Goal: Transaction & Acquisition: Purchase product/service

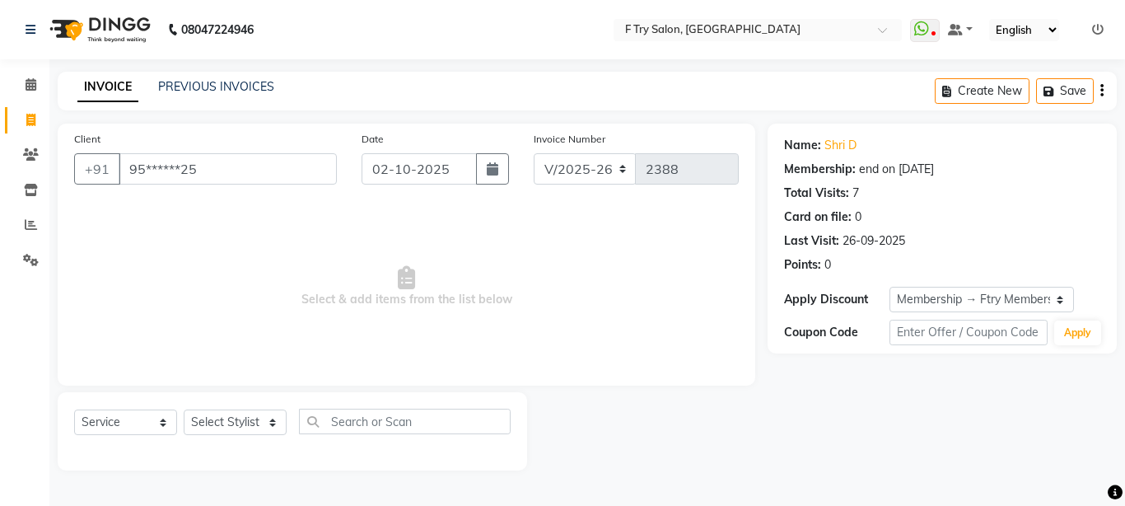
select select "793"
select select "service"
select select "1: Object"
select select "70065"
click at [184, 409] on select "Select Stylist [PERSON_NAME] [PERSON_NAME] Ftry Agent Ftry Manager [PERSON_NAME…" at bounding box center [235, 422] width 103 height 26
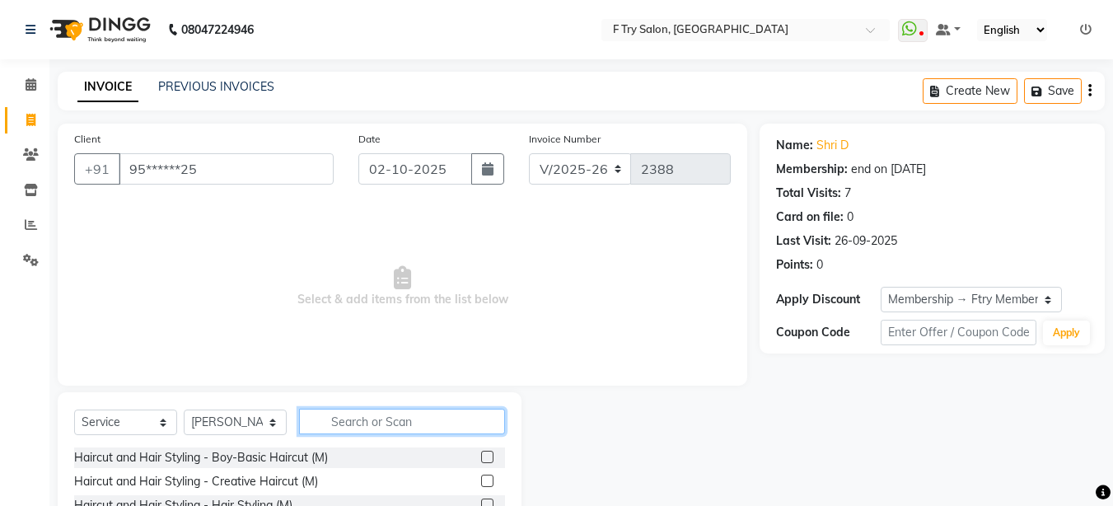
click at [420, 417] on input "text" at bounding box center [402, 422] width 206 height 26
type input "k"
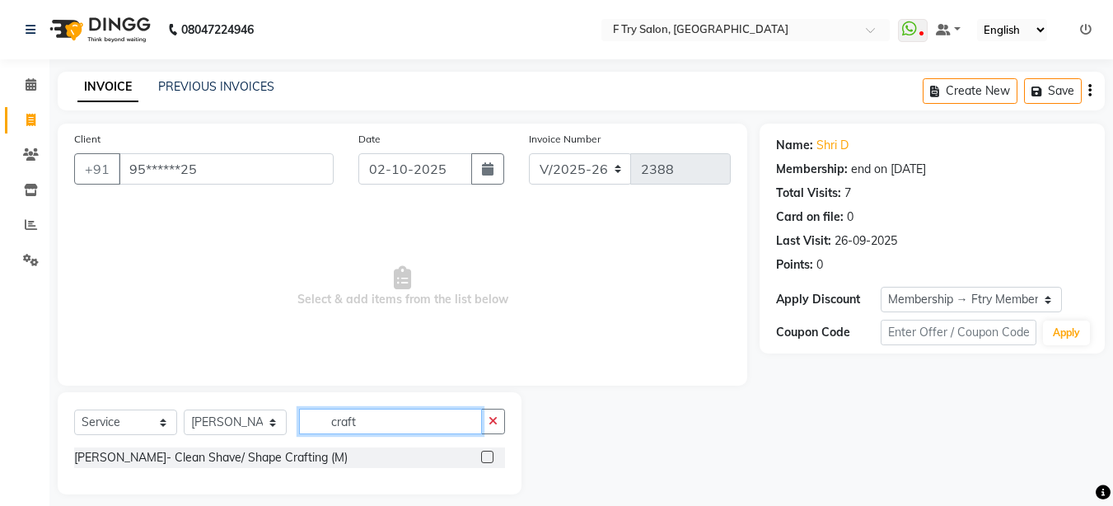
type input "craft"
click at [489, 458] on label at bounding box center [487, 457] width 12 height 12
click at [489, 458] on input "checkbox" at bounding box center [486, 457] width 11 height 11
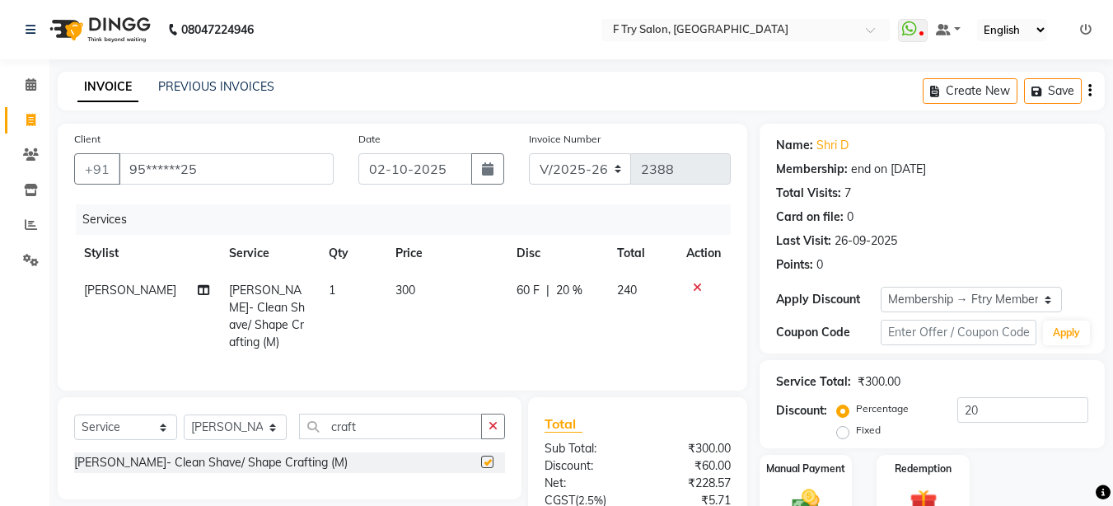
checkbox input "false"
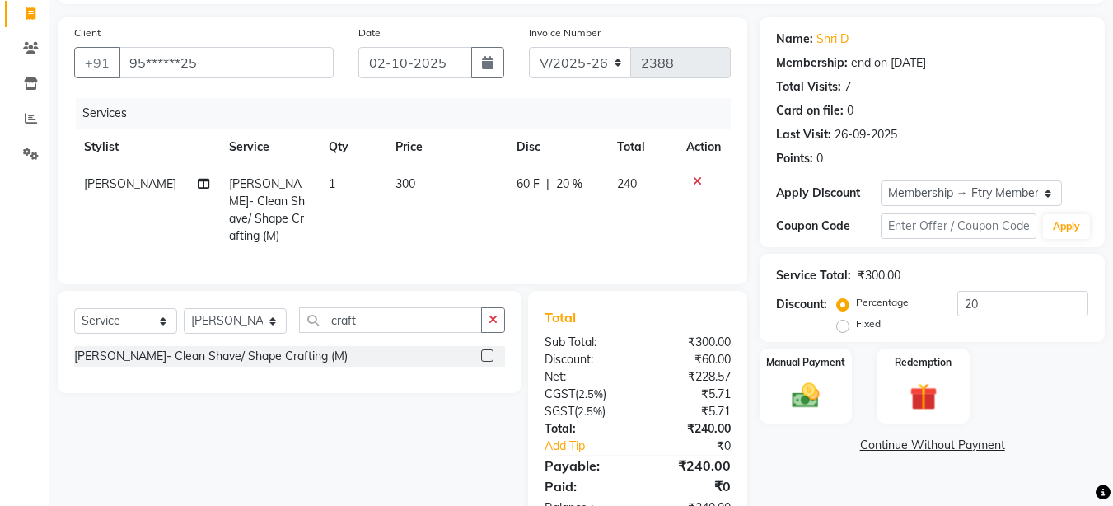
scroll to position [153, 0]
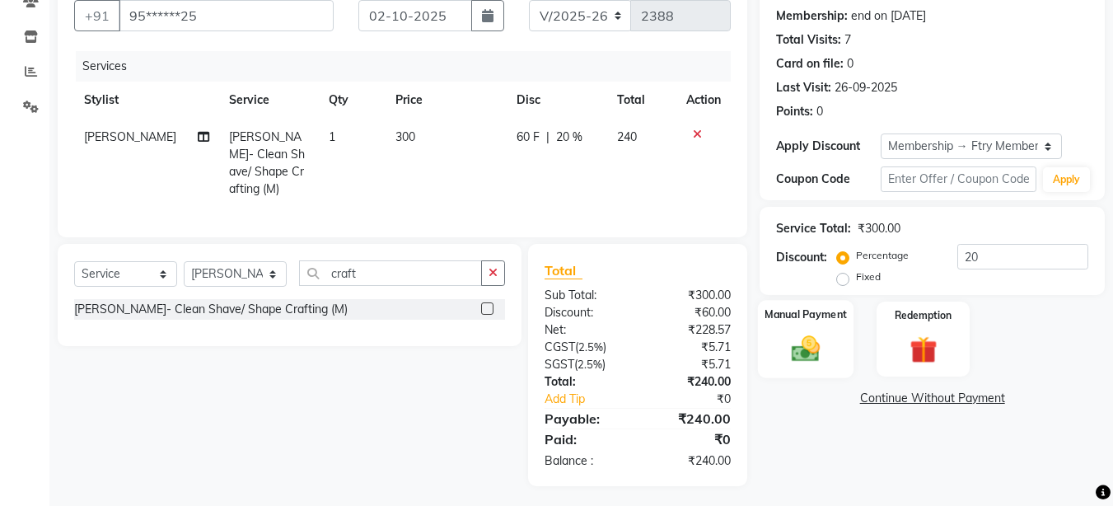
click at [792, 344] on img at bounding box center [806, 348] width 46 height 33
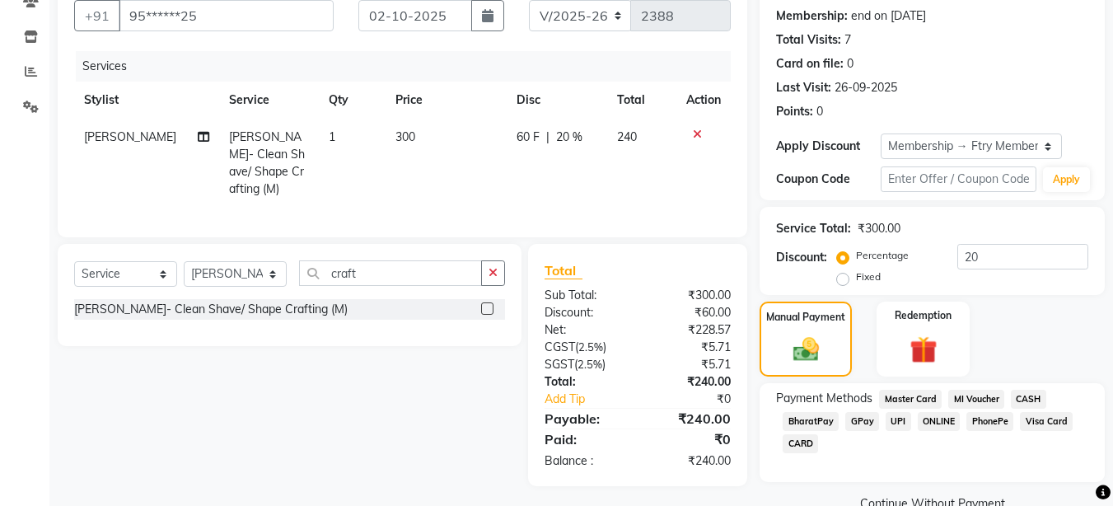
click at [895, 415] on span "UPI" at bounding box center [899, 421] width 26 height 19
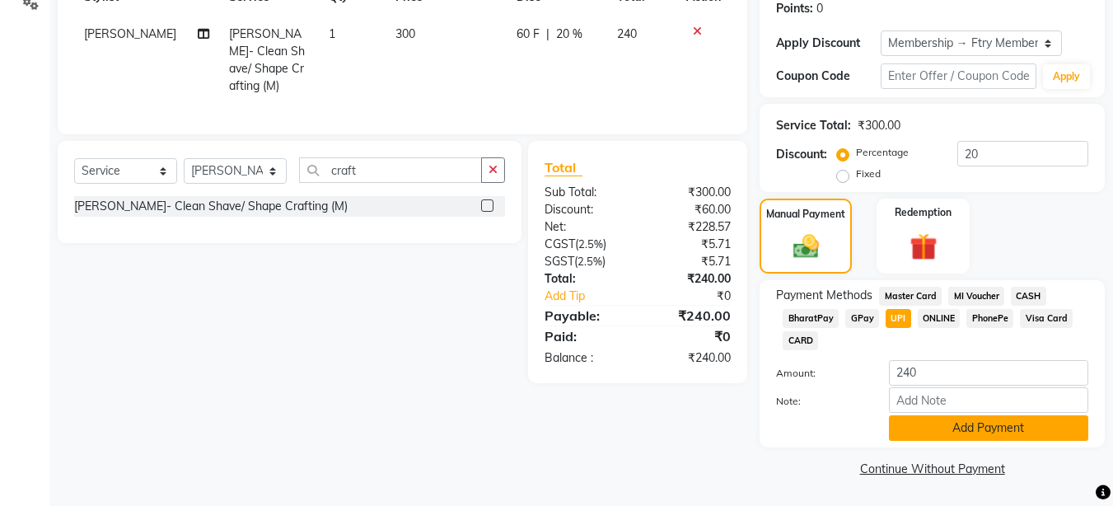
click at [1029, 422] on button "Add Payment" at bounding box center [988, 428] width 199 height 26
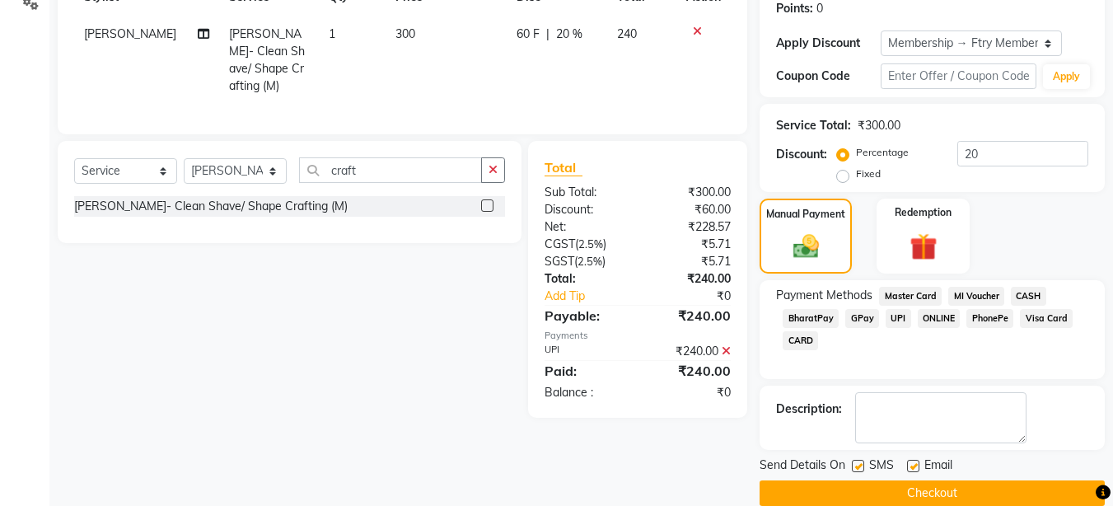
click at [1007, 485] on button "Checkout" at bounding box center [932, 493] width 345 height 26
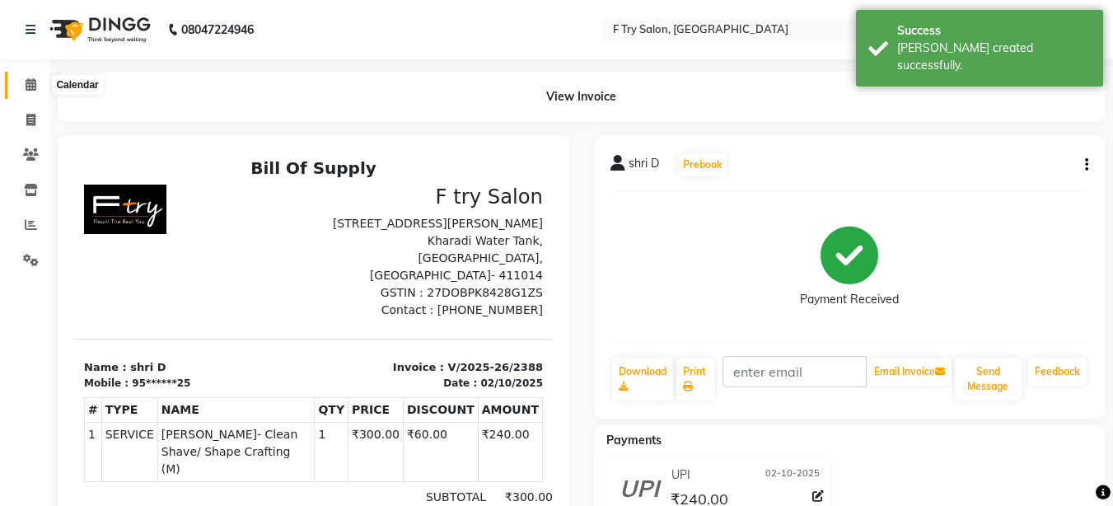
click at [37, 87] on span at bounding box center [30, 85] width 29 height 19
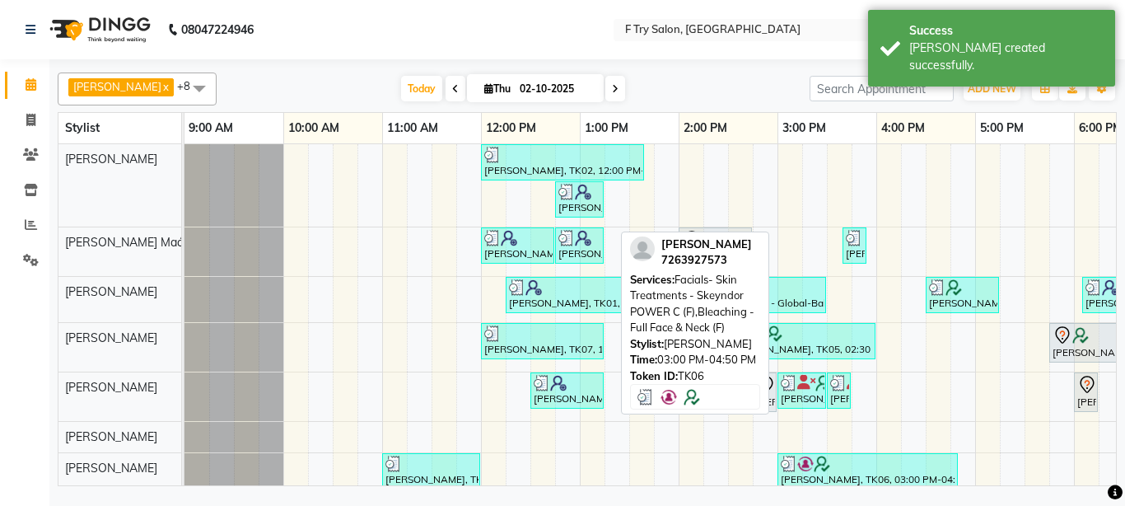
click at [909, 472] on div "[PERSON_NAME], TK06, 03:00 PM-04:50 PM, Facials- Skin Treatments - Skeyndor POW…" at bounding box center [867, 471] width 177 height 31
select select "3"
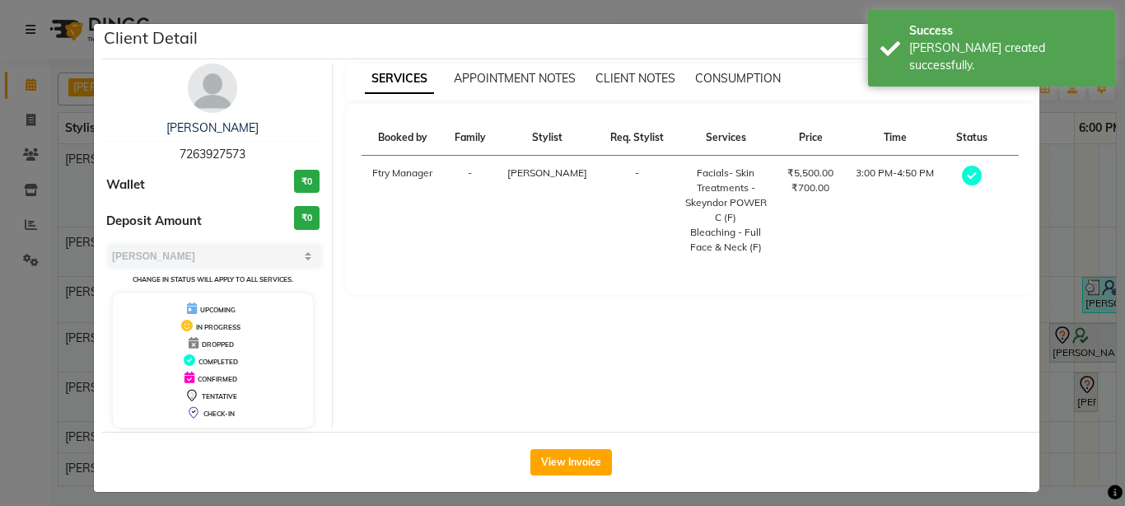
click at [1049, 463] on ngb-modal-window "Client Detail [PERSON_NAME] 7263927573 Wallet ₹0 Deposit Amount ₹0 Select MARK …" at bounding box center [562, 253] width 1125 height 506
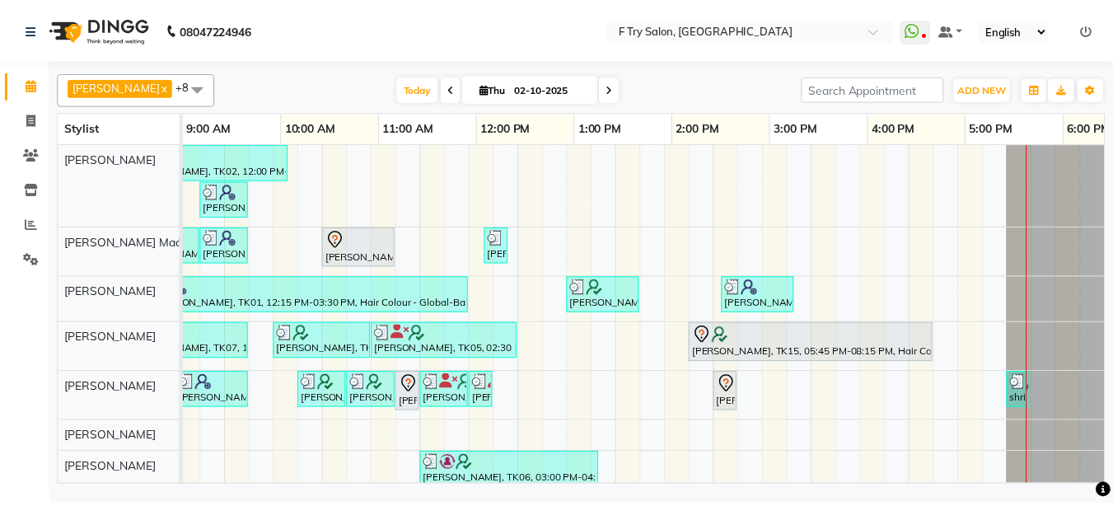
scroll to position [0, 353]
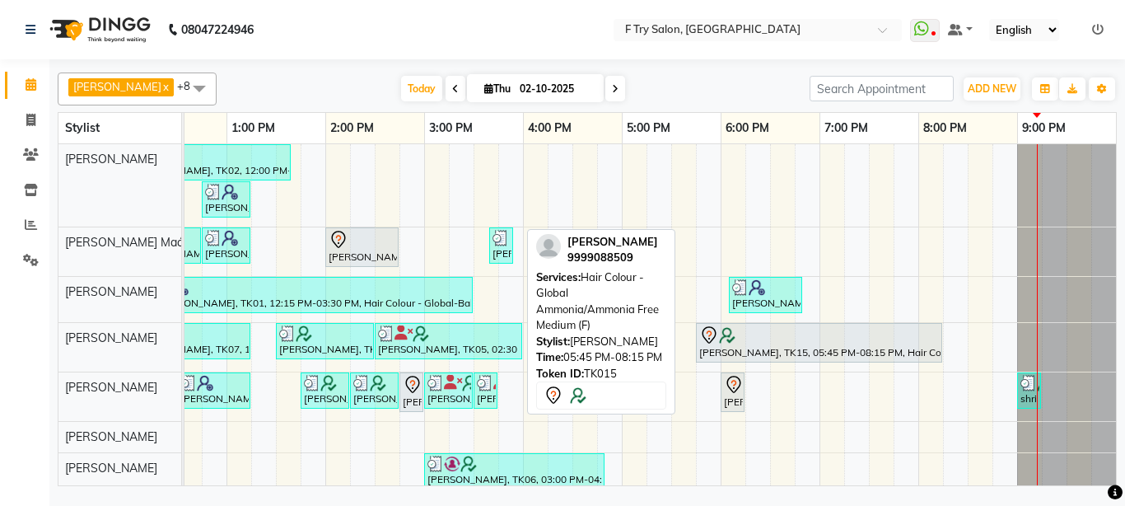
click at [776, 344] on div "[PERSON_NAME], TK15, 05:45 PM-08:15 PM, Hair Colour - Global Ammonia/Ammonia Fr…" at bounding box center [819, 342] width 243 height 35
select select "7"
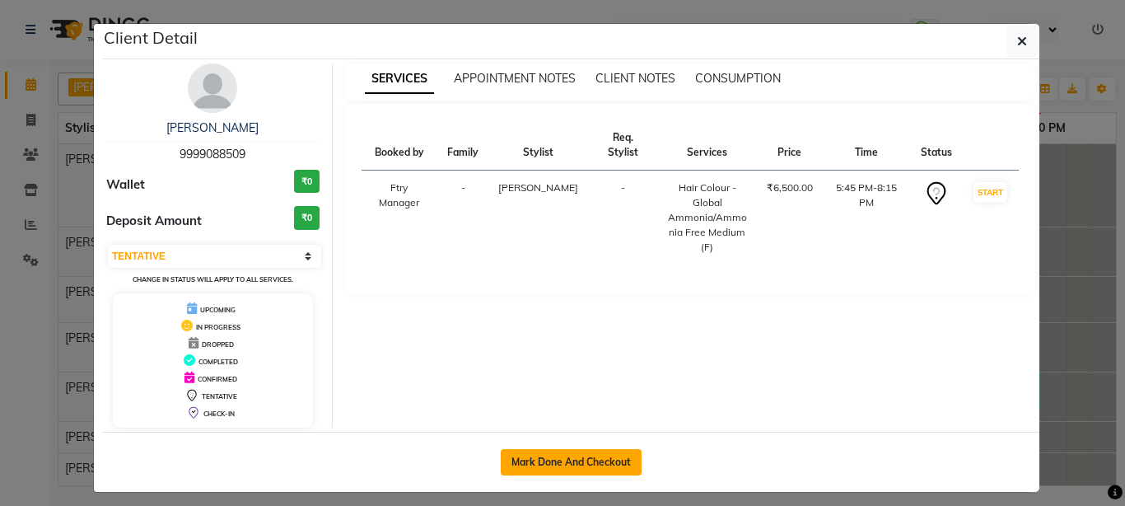
click at [582, 460] on button "Mark Done And Checkout" at bounding box center [571, 462] width 141 height 26
select select "793"
select select "service"
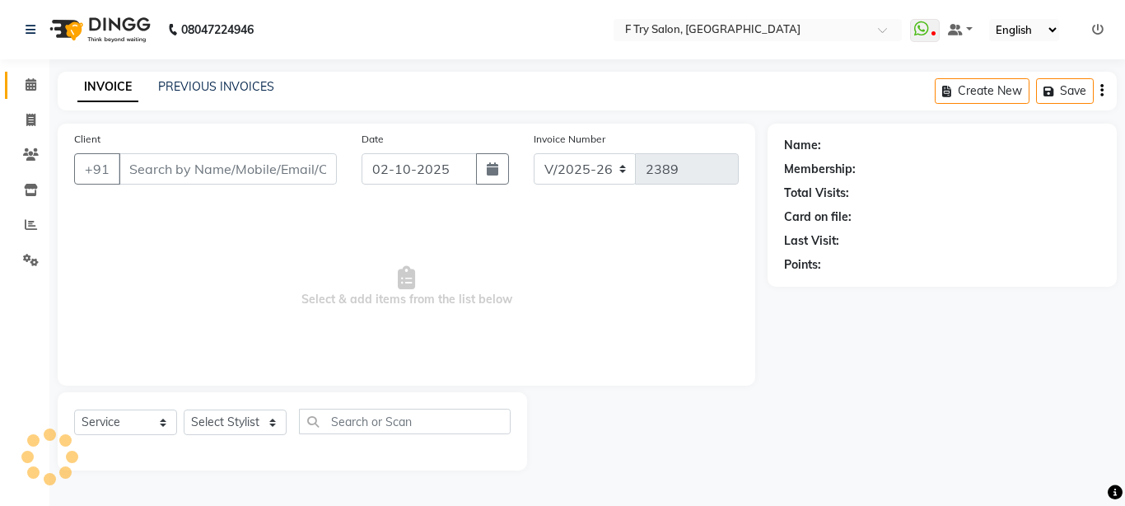
type input "99******09"
select select "51809"
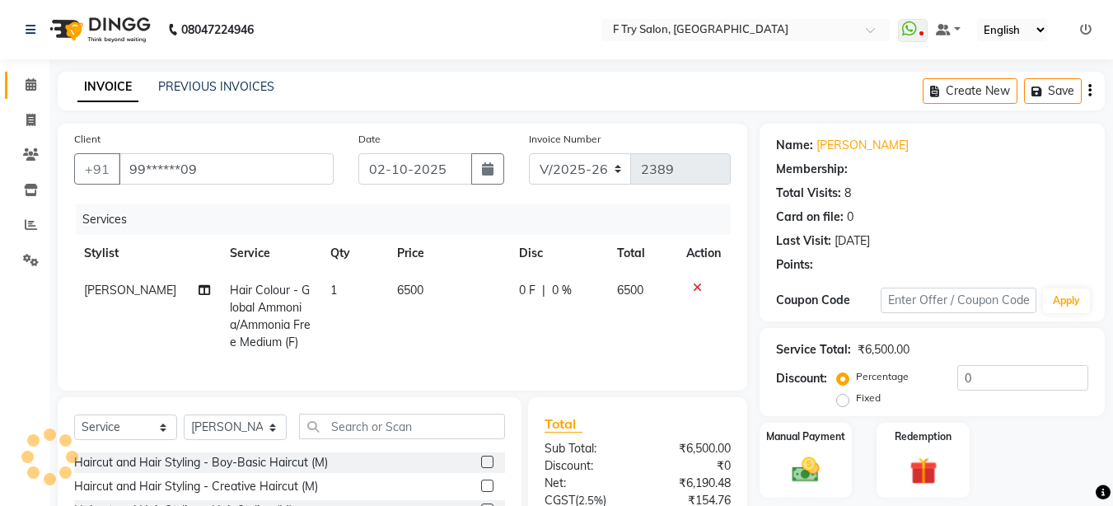
type input "20"
select select "1: Object"
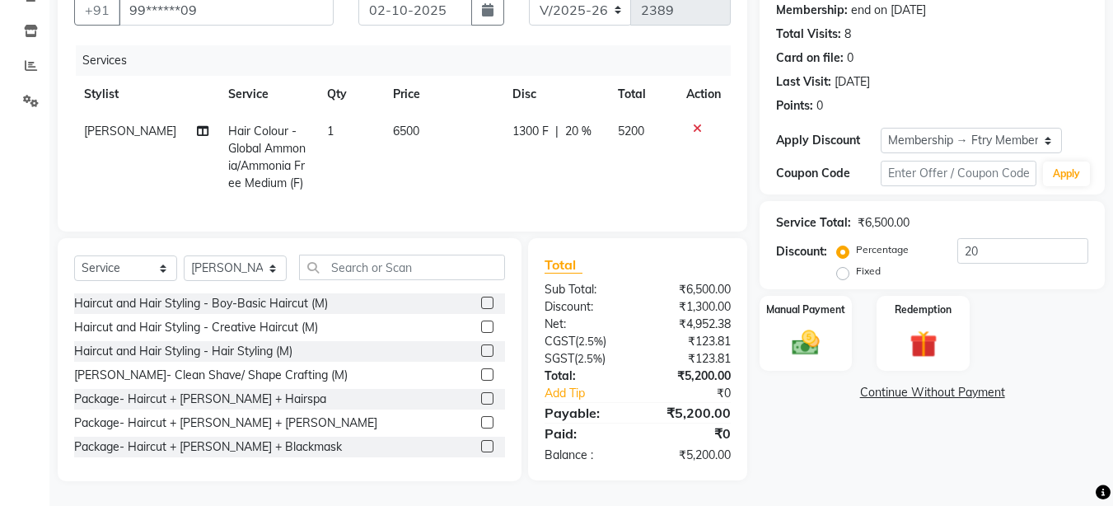
scroll to position [171, 0]
select select "14056"
click at [184, 255] on select "Select Stylist [PERSON_NAME] [PERSON_NAME] Ftry Agent Ftry Manager [PERSON_NAME…" at bounding box center [235, 268] width 103 height 26
click at [353, 269] on input "text" at bounding box center [402, 268] width 206 height 26
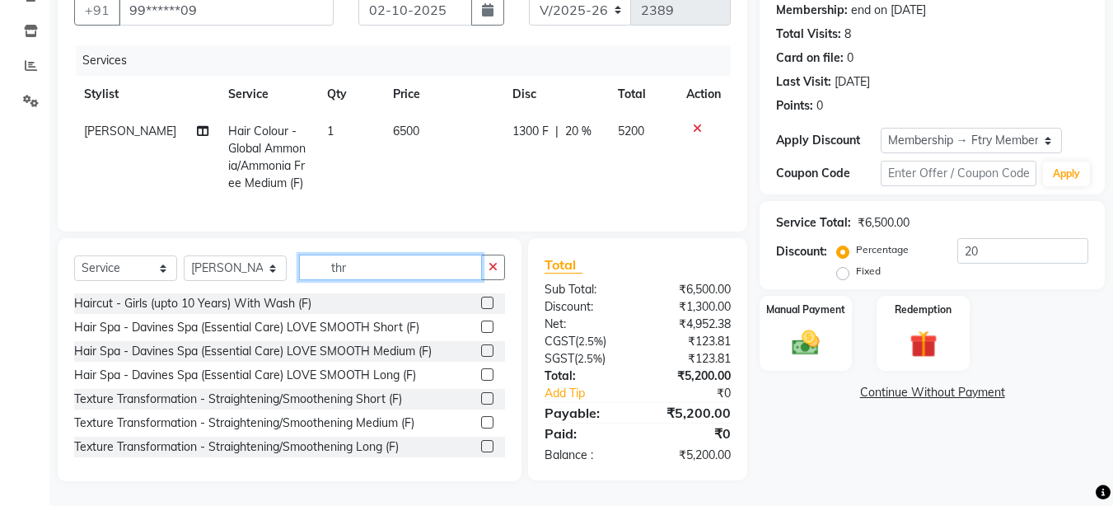
scroll to position [171, 0]
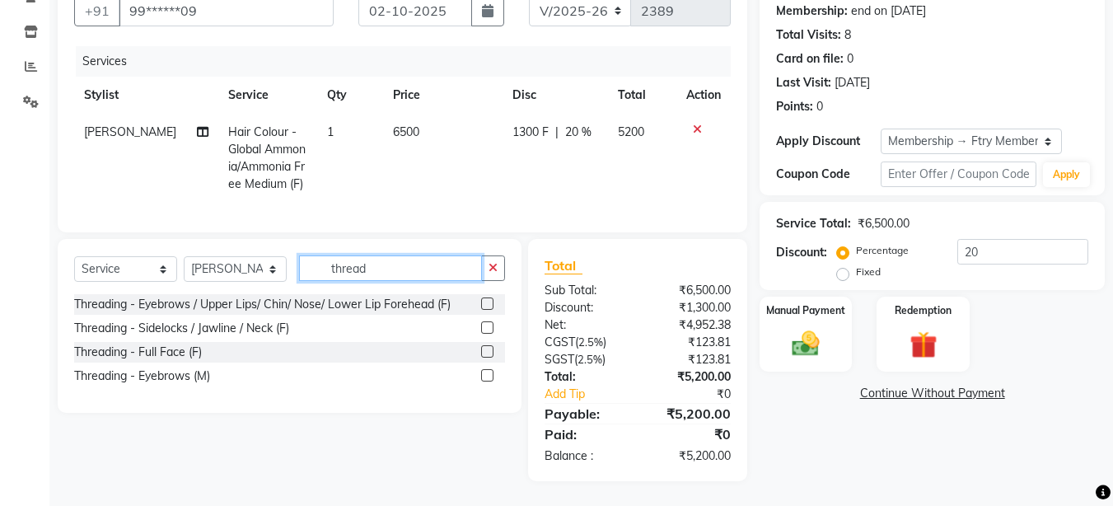
type input "thread"
click at [485, 301] on label at bounding box center [487, 303] width 12 height 12
click at [485, 301] on input "checkbox" at bounding box center [486, 304] width 11 height 11
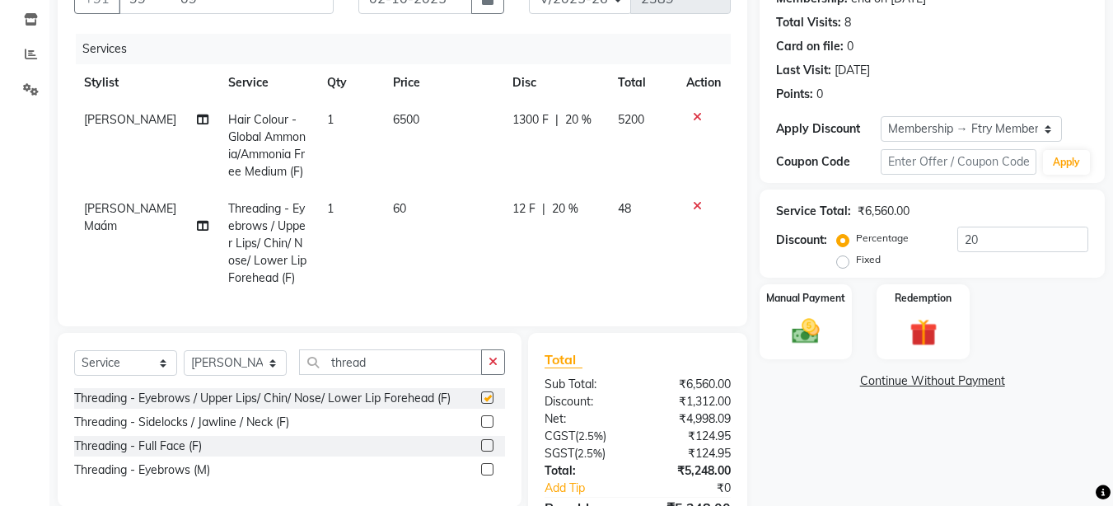
checkbox input "false"
click at [498, 373] on button "button" at bounding box center [493, 362] width 24 height 26
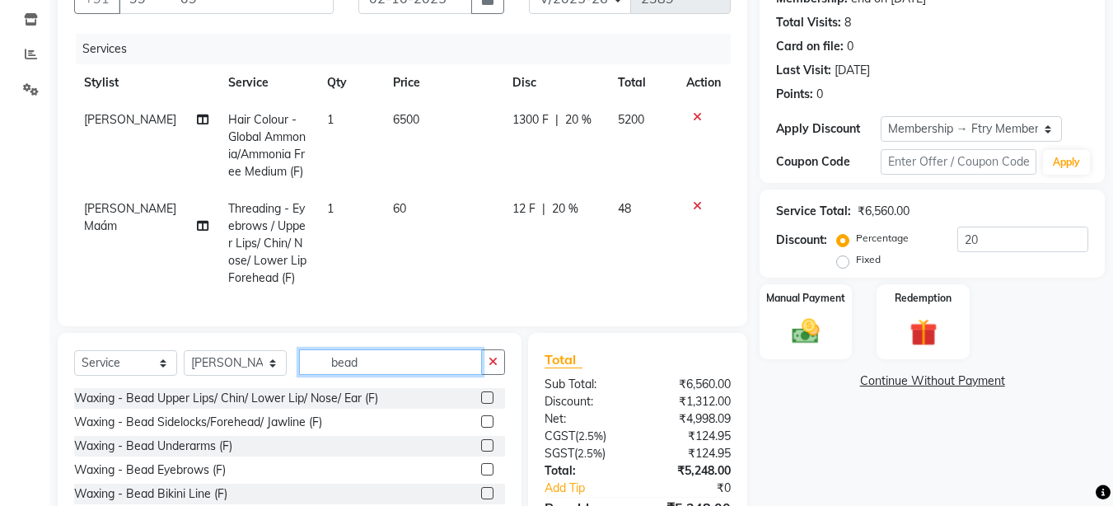
type input "bead"
click at [481, 403] on div at bounding box center [493, 398] width 24 height 21
click at [481, 404] on label at bounding box center [487, 397] width 12 height 12
click at [481, 404] on input "checkbox" at bounding box center [486, 398] width 11 height 11
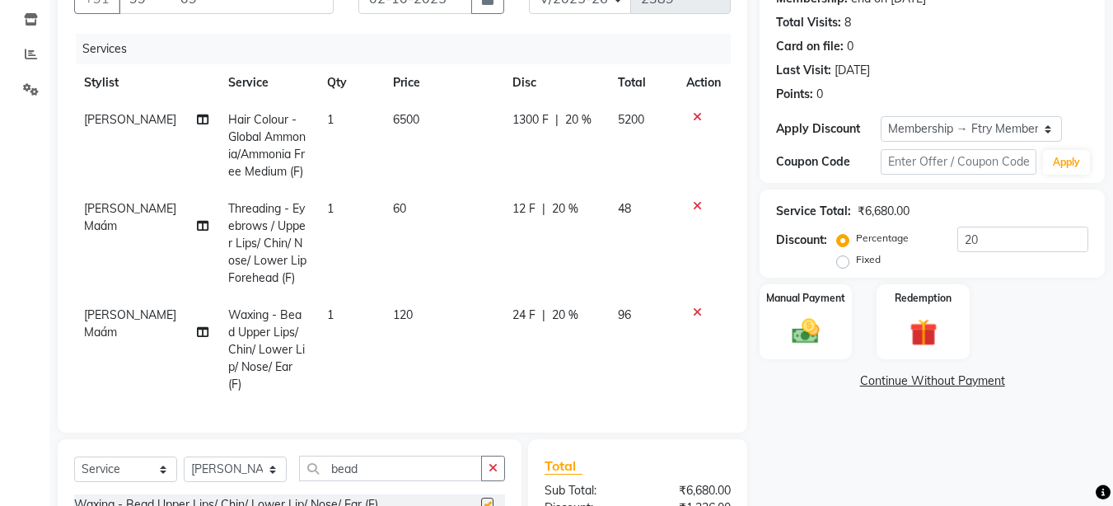
checkbox input "false"
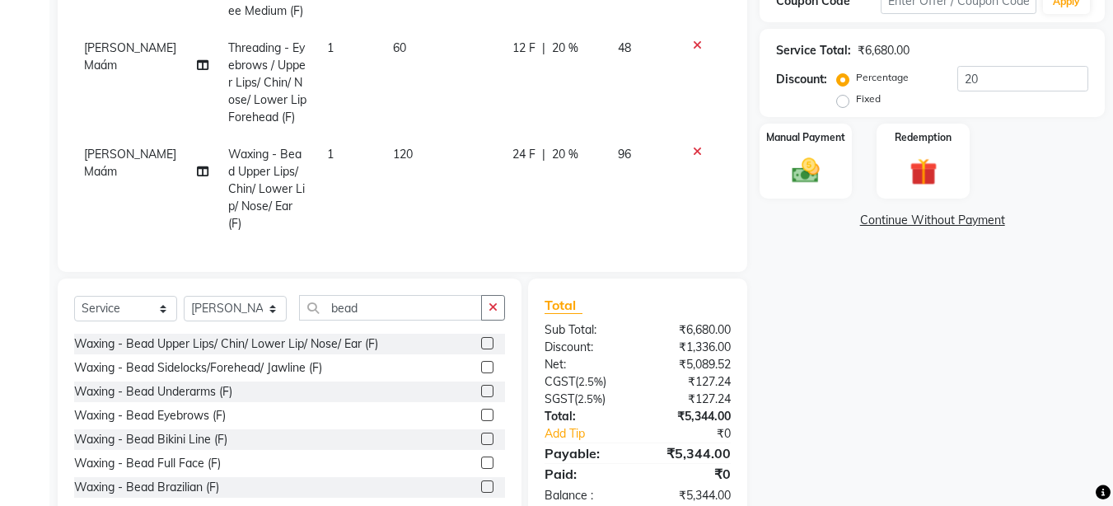
scroll to position [367, 0]
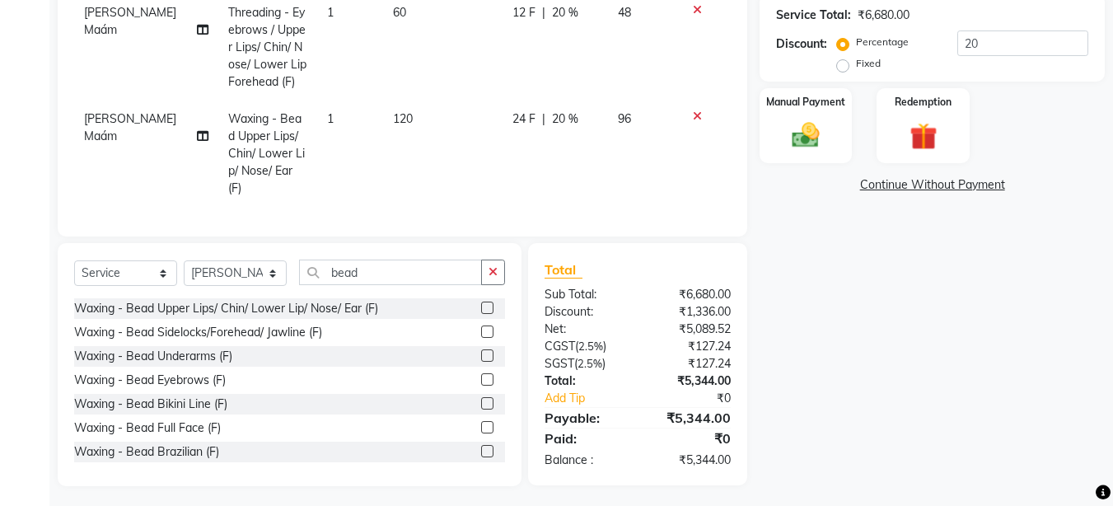
click at [481, 325] on label at bounding box center [487, 331] width 12 height 12
click at [481, 327] on input "checkbox" at bounding box center [486, 332] width 11 height 11
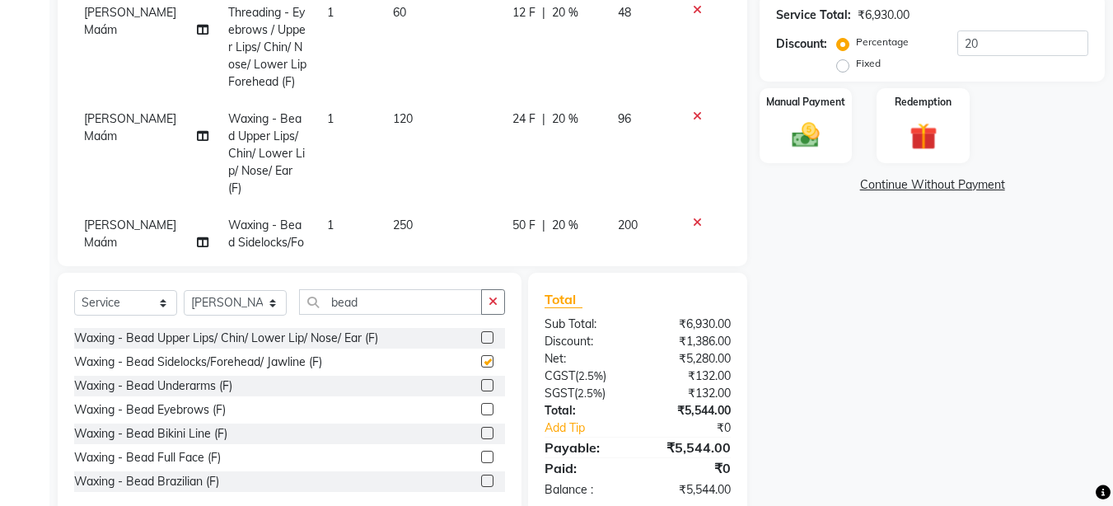
checkbox input "false"
click at [693, 110] on icon at bounding box center [697, 116] width 9 height 12
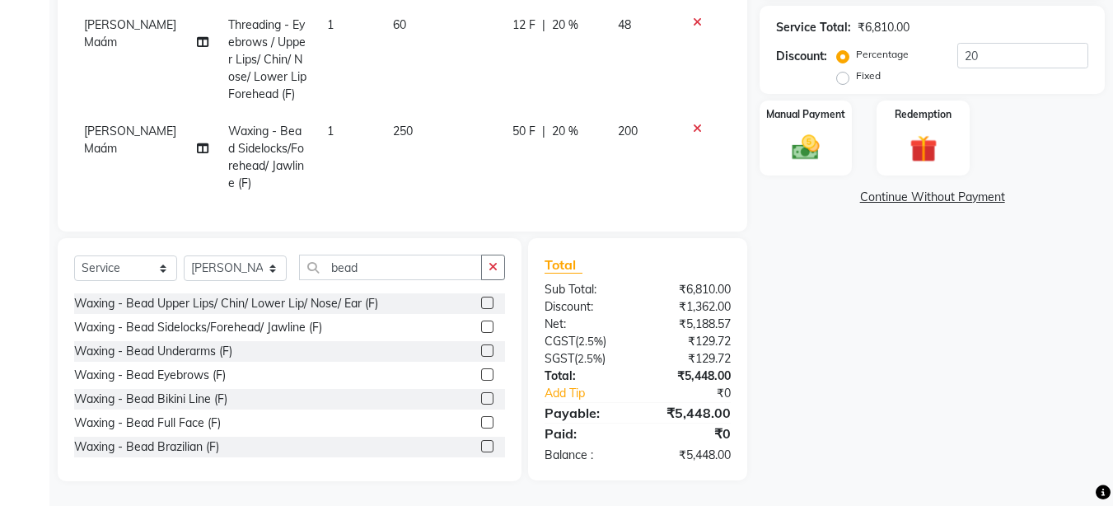
click at [329, 18] on td "1" at bounding box center [350, 60] width 66 height 106
select select "14056"
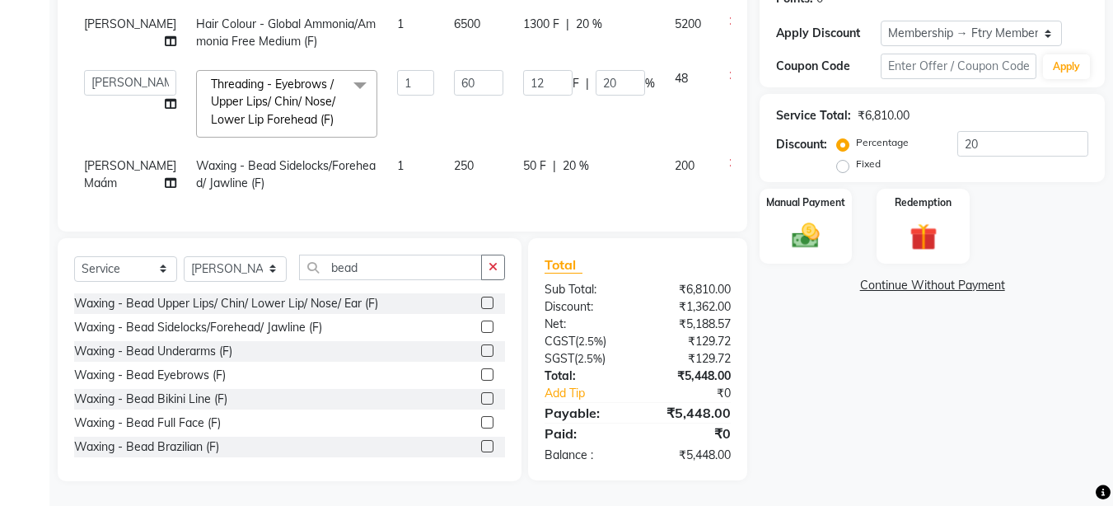
scroll to position [296, 0]
click at [397, 75] on input "1" at bounding box center [415, 83] width 37 height 26
type input "2"
click at [851, 320] on div "Name: [PERSON_NAME] Membership: end on [DATE] Total Visits: 8 Card on file: 0 L…" at bounding box center [939, 169] width 358 height 624
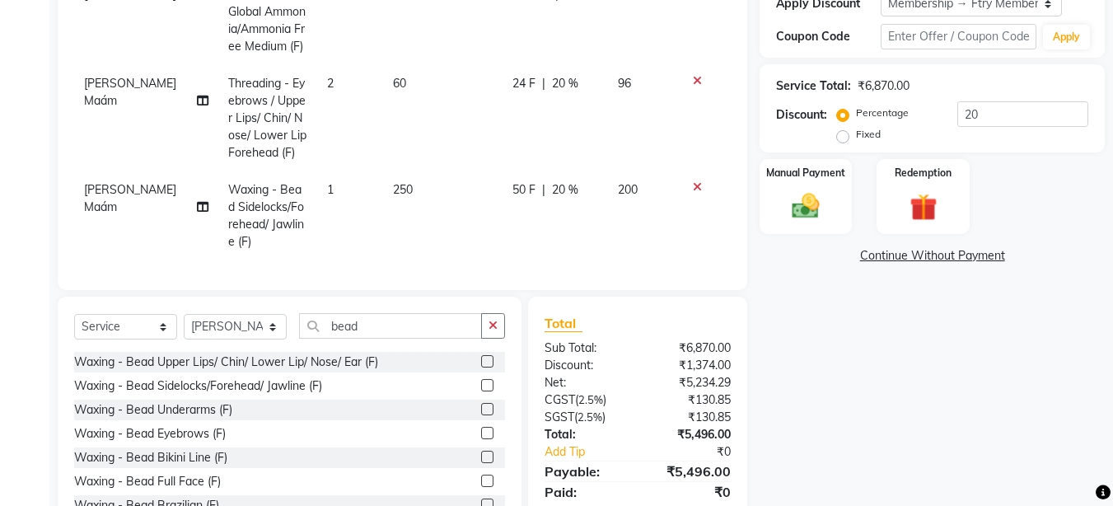
scroll to position [367, 0]
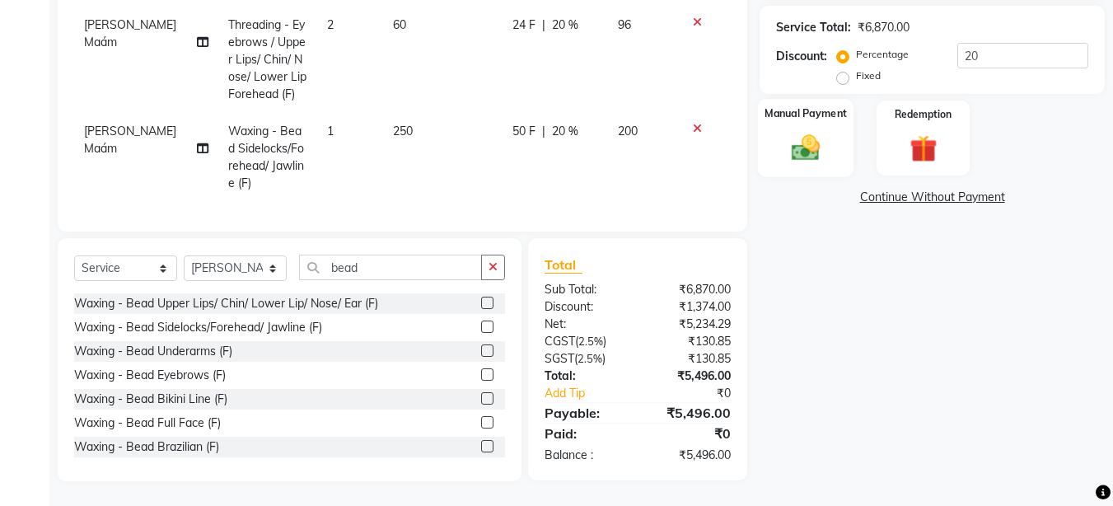
click at [786, 142] on img at bounding box center [806, 147] width 46 height 33
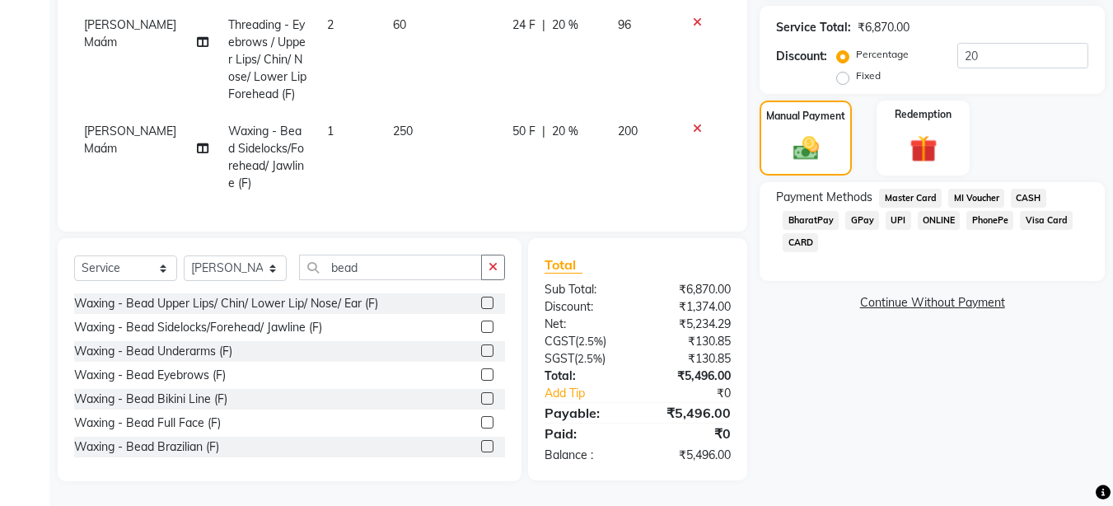
click at [892, 211] on span "UPI" at bounding box center [899, 220] width 26 height 19
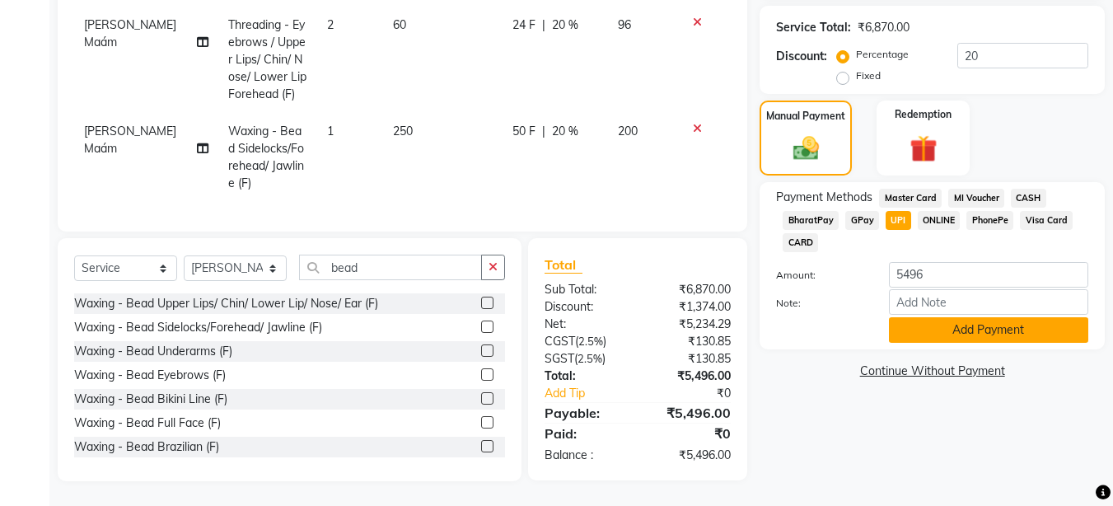
click at [970, 317] on button "Add Payment" at bounding box center [988, 330] width 199 height 26
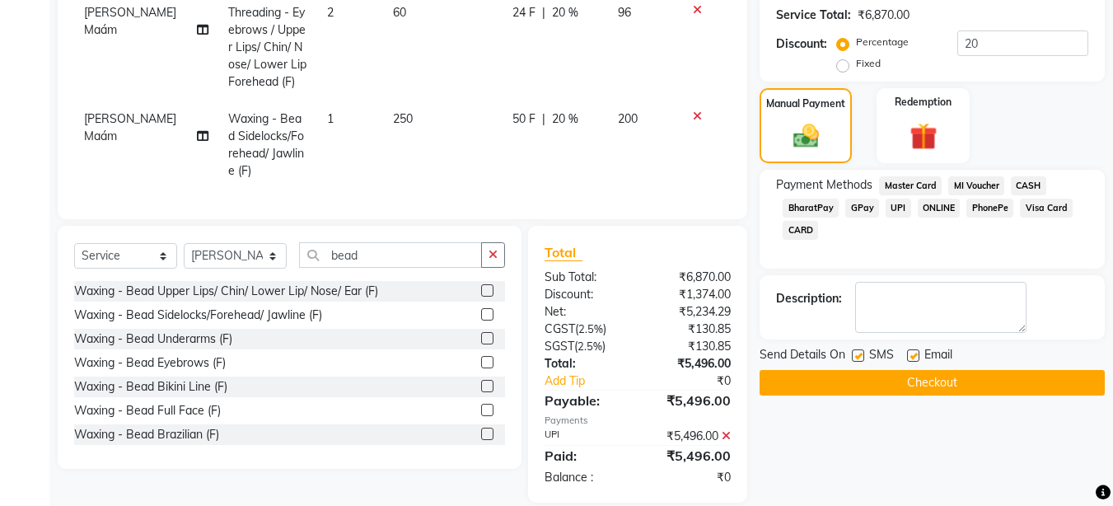
click at [909, 384] on button "Checkout" at bounding box center [932, 383] width 345 height 26
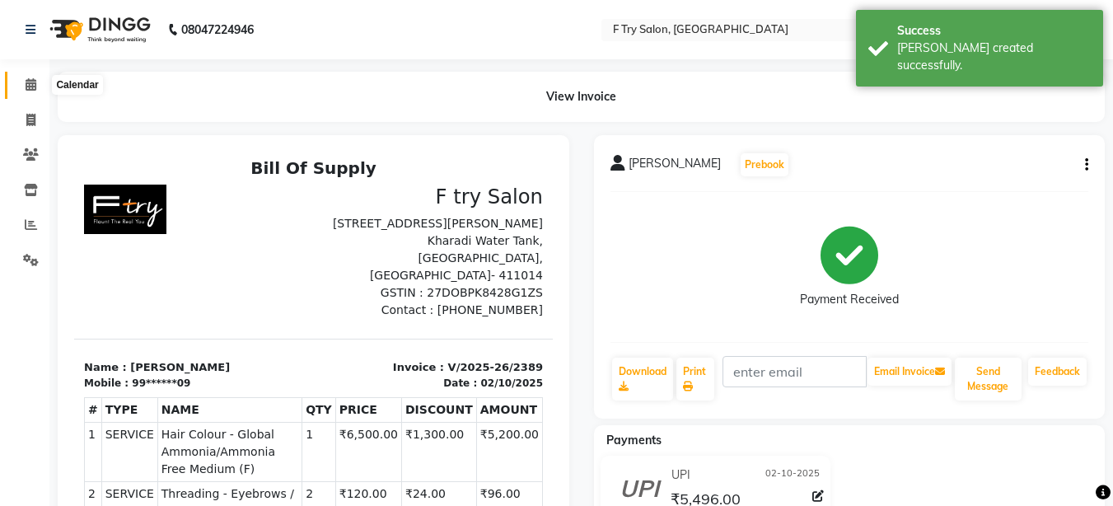
click at [31, 77] on span at bounding box center [30, 85] width 29 height 19
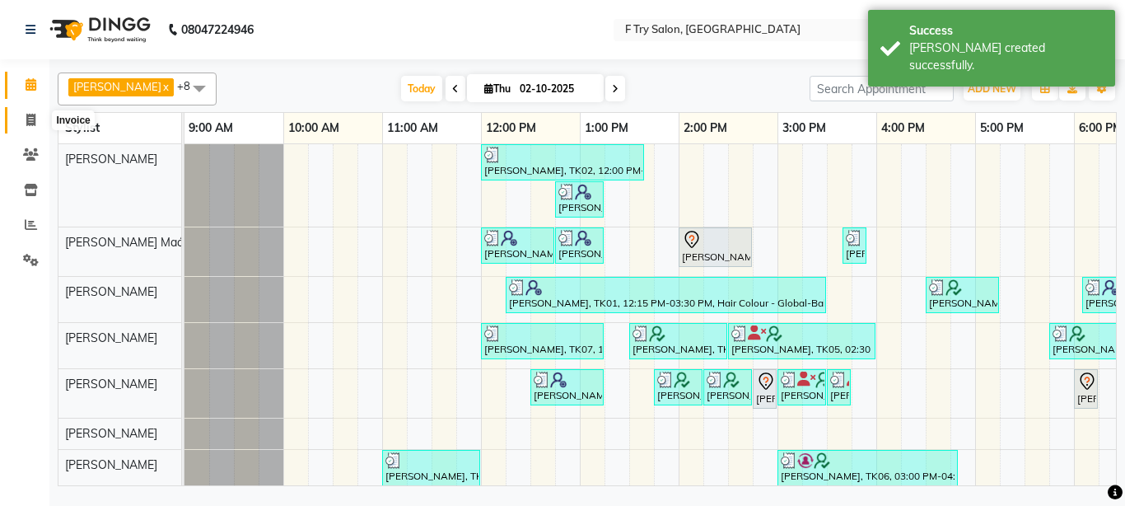
click at [35, 116] on icon at bounding box center [30, 120] width 9 height 12
select select "793"
select select "service"
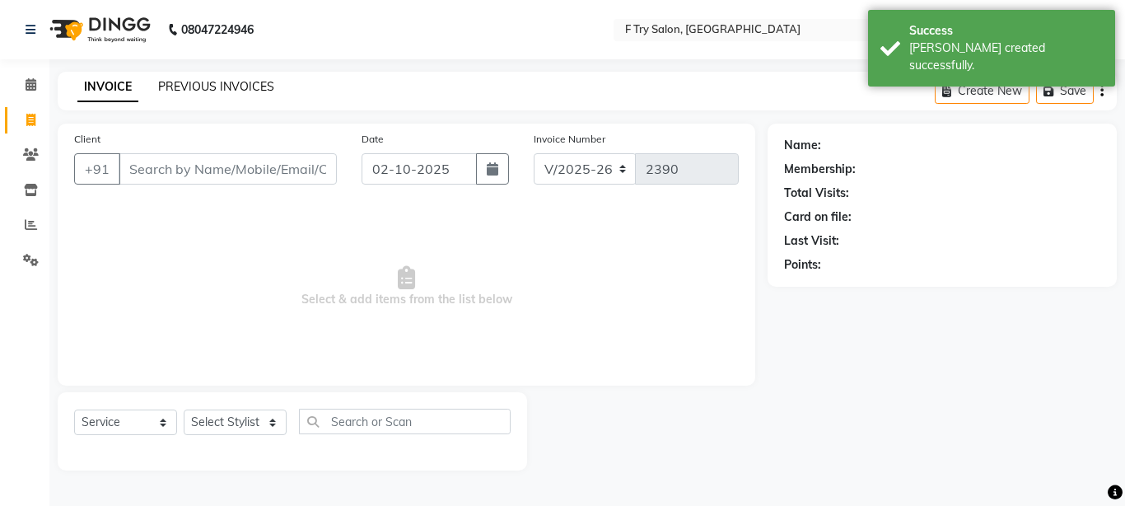
click at [184, 91] on link "PREVIOUS INVOICES" at bounding box center [216, 86] width 116 height 15
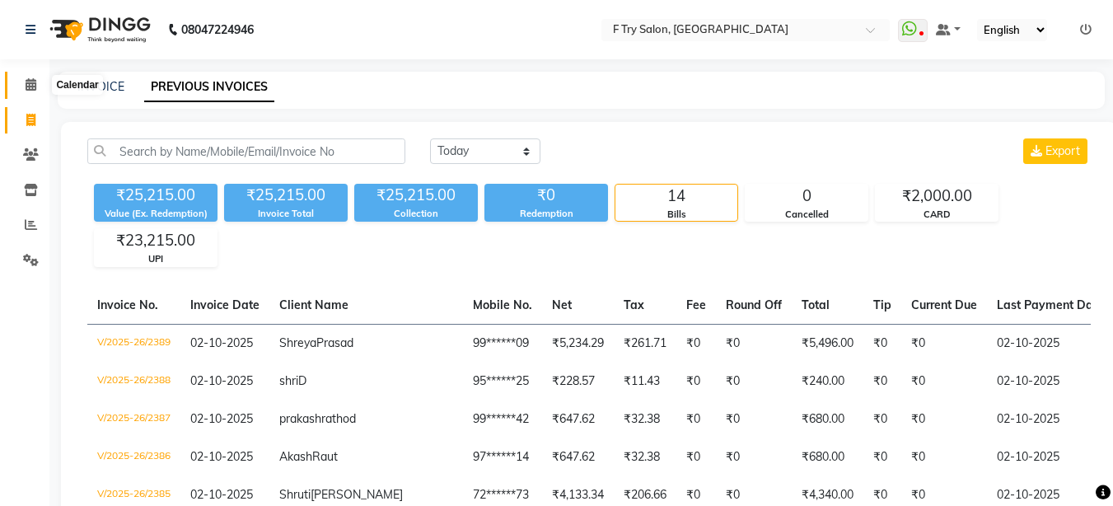
click at [34, 79] on icon at bounding box center [31, 84] width 11 height 12
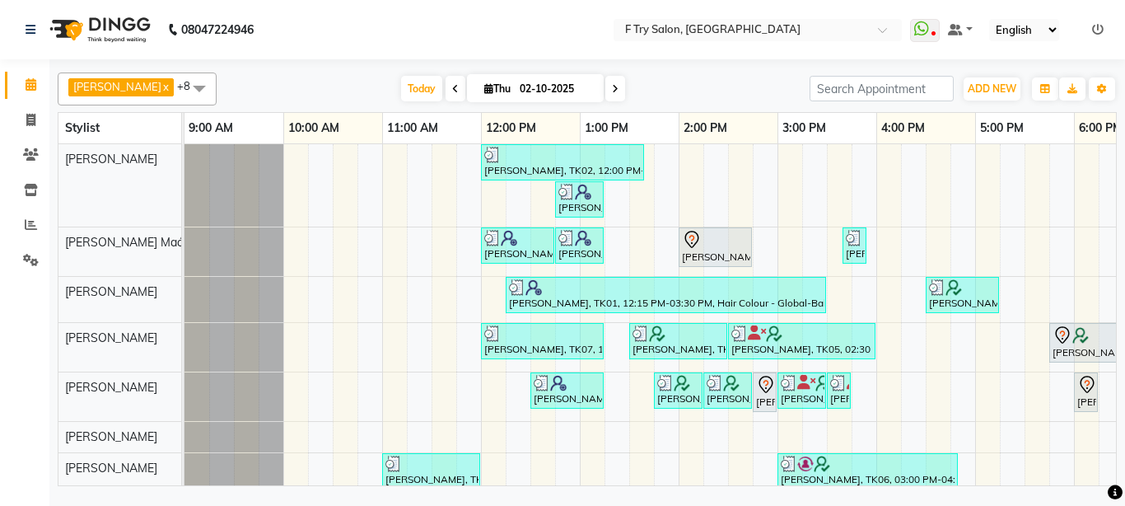
scroll to position [0, 366]
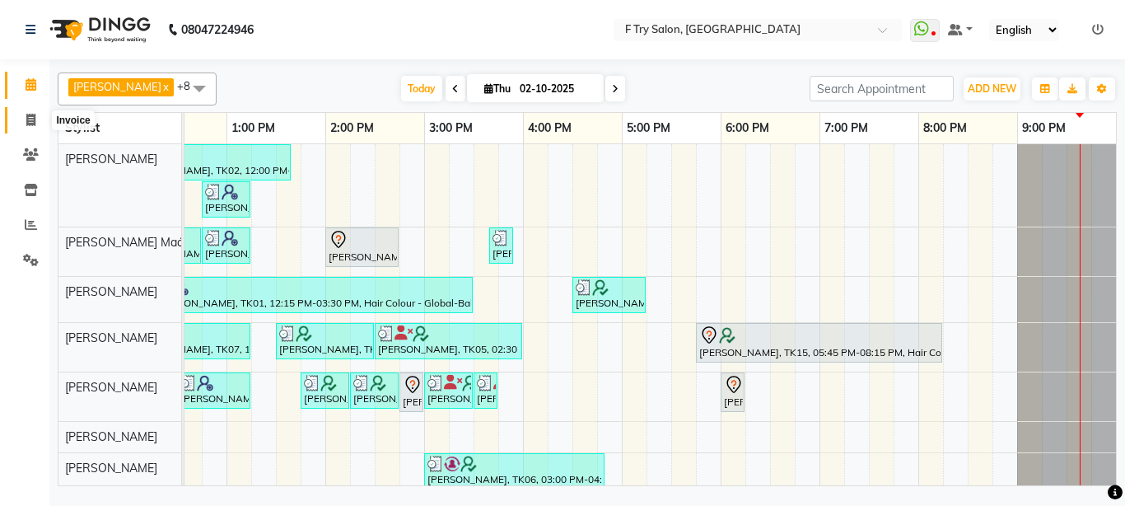
click at [35, 117] on icon at bounding box center [30, 120] width 9 height 12
select select "793"
select select "service"
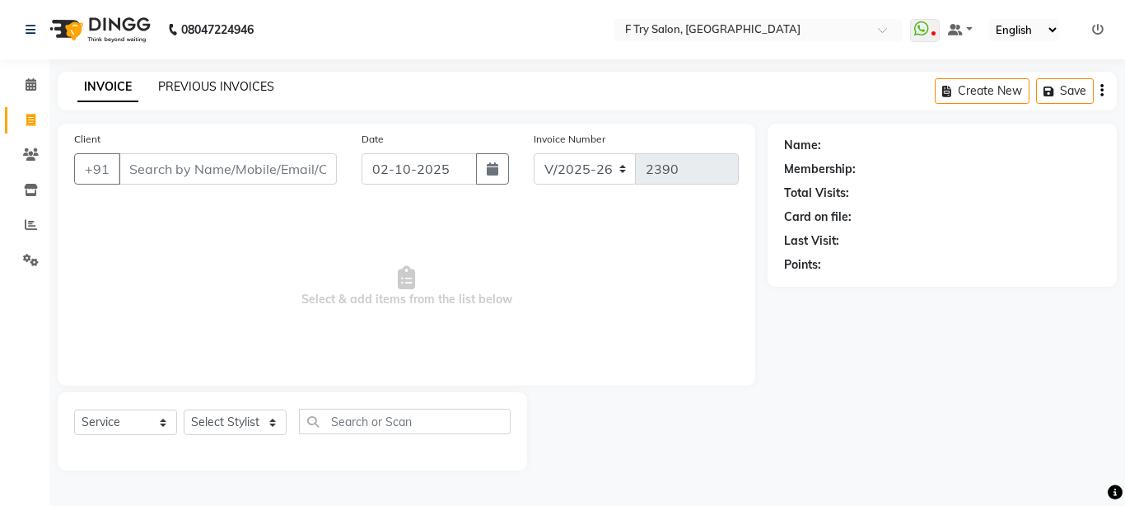
click at [194, 81] on link "PREVIOUS INVOICES" at bounding box center [216, 86] width 116 height 15
